Goal: Use online tool/utility: Utilize a website feature to perform a specific function

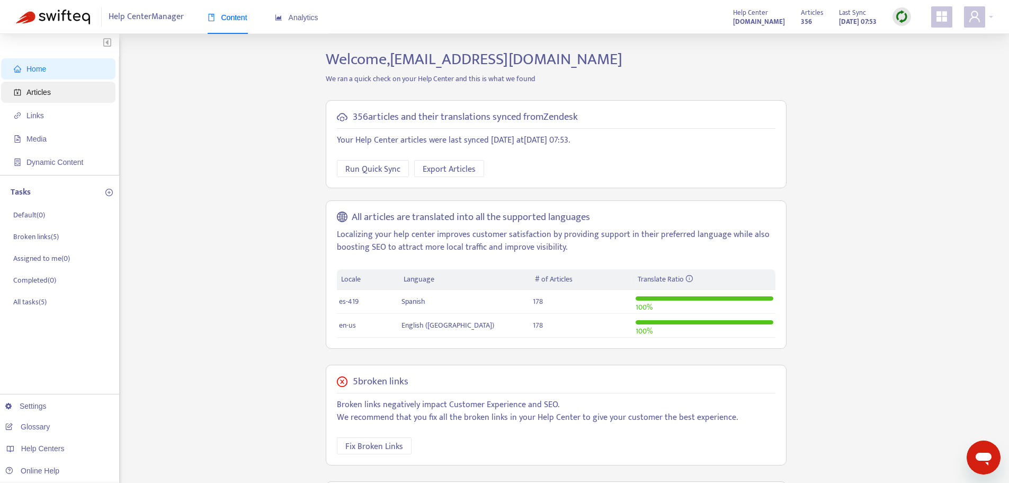
click at [58, 93] on span "Articles" at bounding box center [60, 92] width 93 height 21
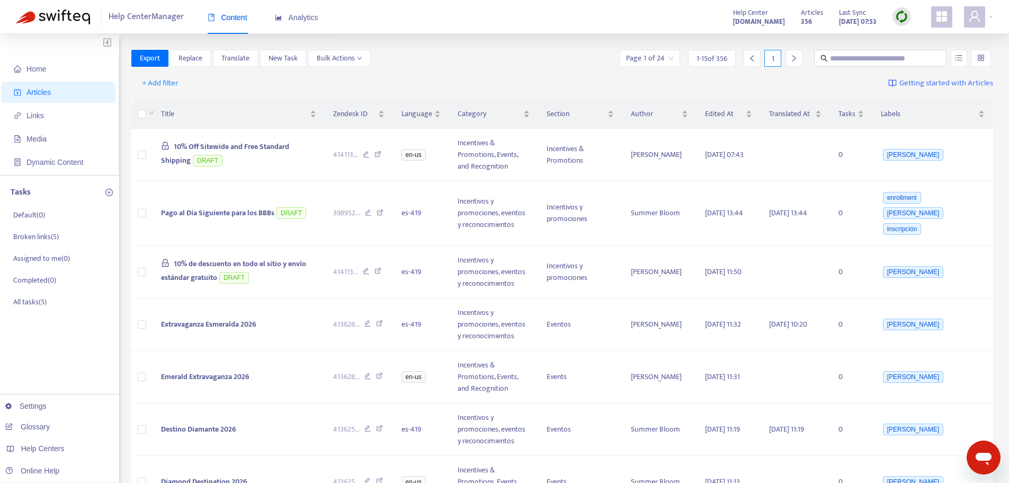
click at [908, 22] on img at bounding box center [901, 16] width 13 height 13
click at [913, 32] on link "Quick Sync" at bounding box center [923, 38] width 45 height 12
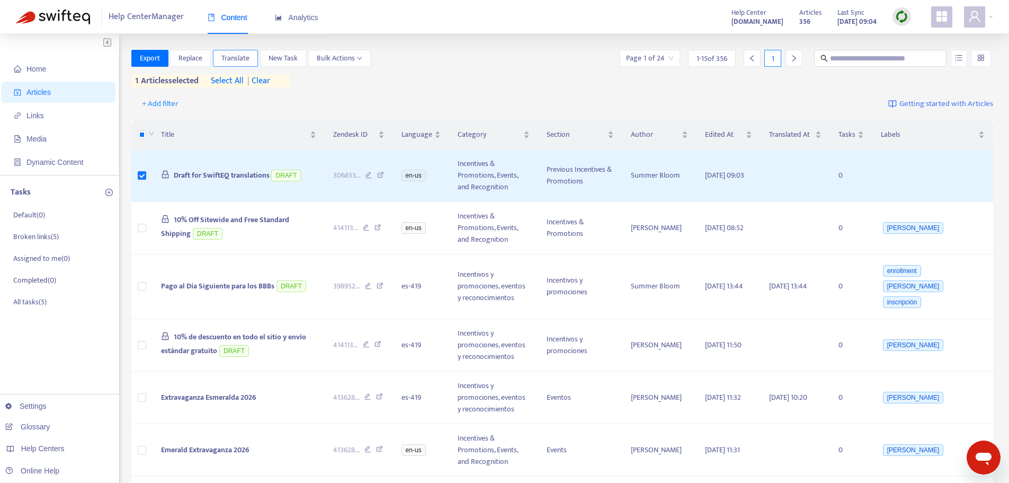
click at [253, 61] on button "Translate" at bounding box center [235, 58] width 45 height 17
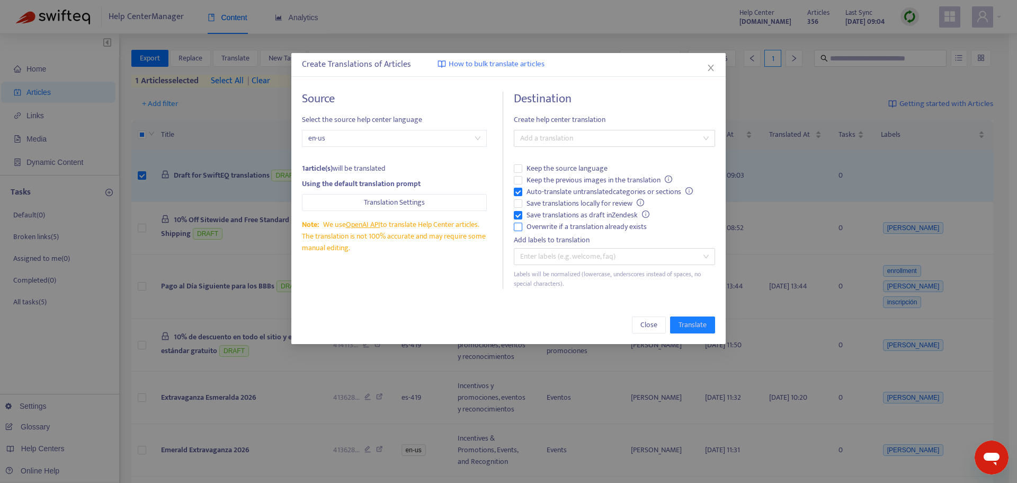
click at [553, 230] on span "Overwrite if a translation already exists" at bounding box center [586, 227] width 129 height 12
click at [562, 189] on span "Auto-translate untranslated categories or sections" at bounding box center [609, 192] width 175 height 12
click at [580, 144] on div at bounding box center [609, 138] width 185 height 13
click at [582, 175] on div "Spanish ( es-419 )" at bounding box center [614, 177] width 184 height 12
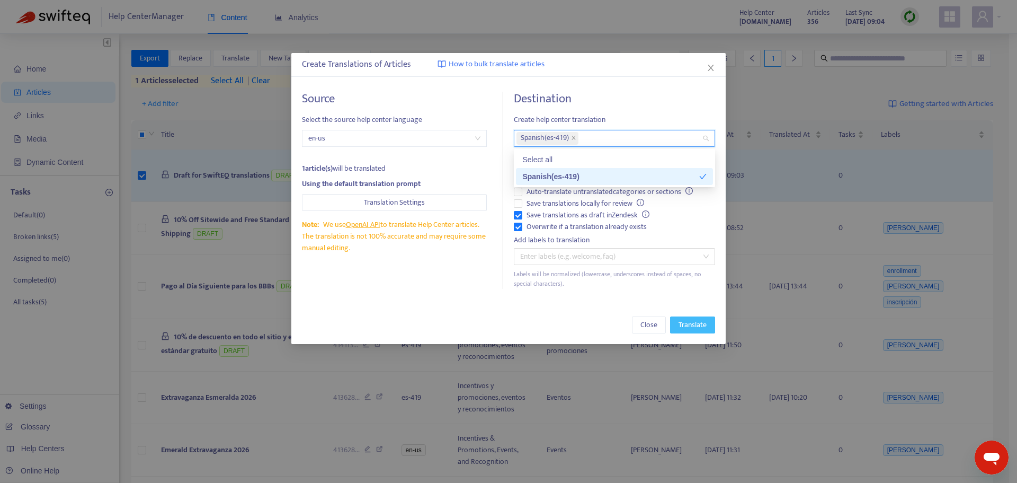
click at [693, 322] on span "Translate" at bounding box center [693, 325] width 28 height 12
